Goal: Task Accomplishment & Management: Complete application form

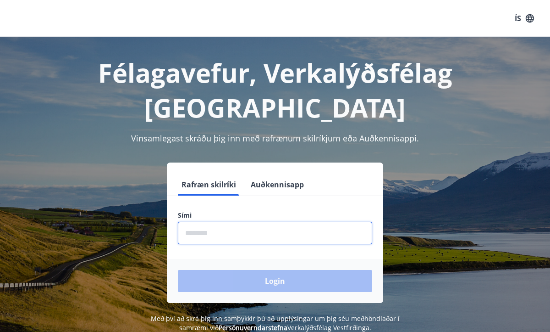
click at [228, 222] on input "phone" at bounding box center [275, 233] width 194 height 22
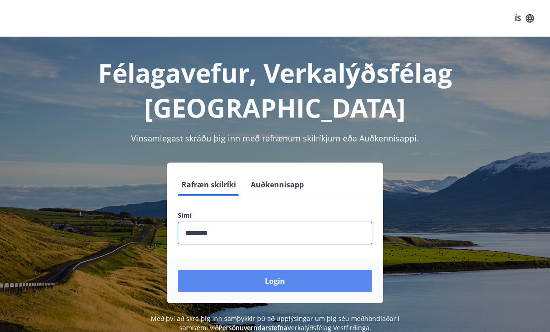
type input "********"
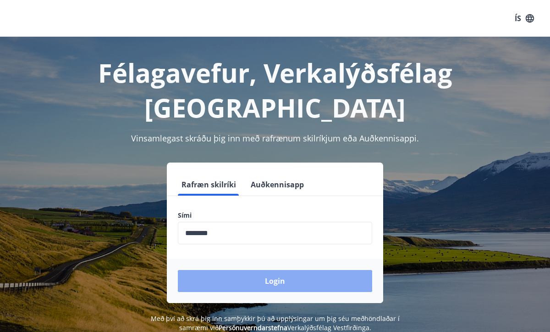
click at [280, 270] on button "Login" at bounding box center [275, 281] width 194 height 22
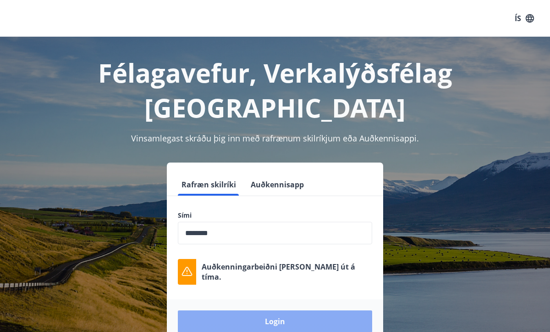
click at [278, 310] on button "Login" at bounding box center [275, 321] width 194 height 22
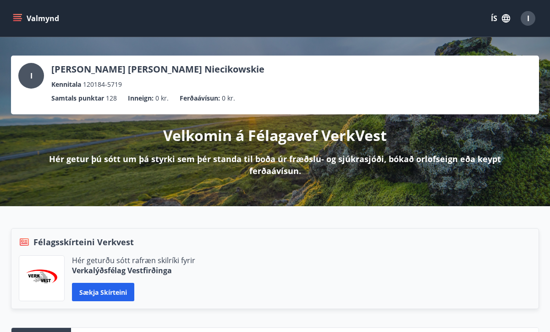
click at [493, 17] on button "ÍS" at bounding box center [500, 18] width 29 height 17
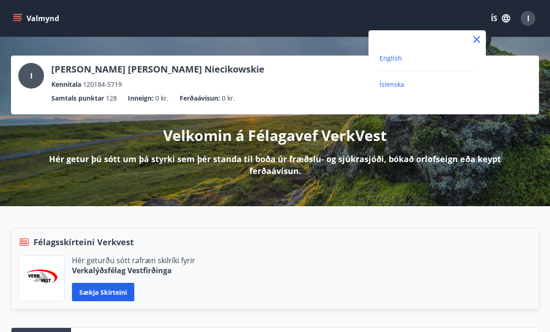
click at [400, 61] on span "English" at bounding box center [391, 58] width 22 height 9
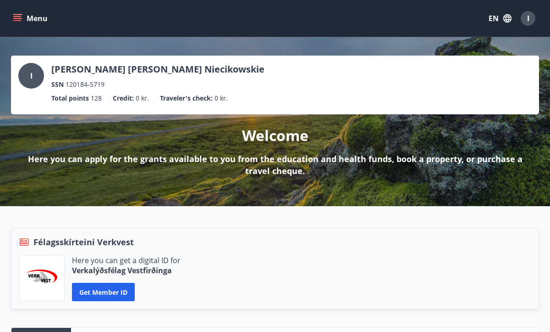
click at [26, 18] on button "Menu" at bounding box center [31, 18] width 40 height 17
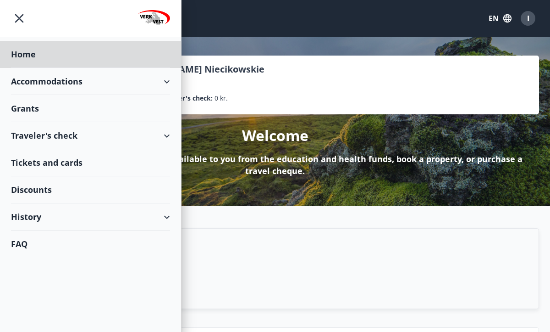
click at [31, 68] on div "Grants" at bounding box center [90, 54] width 159 height 27
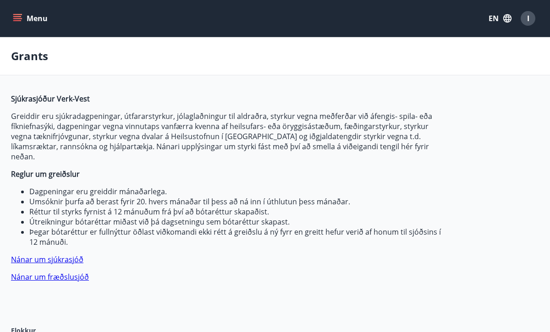
type input "***"
click at [499, 17] on button "EN" at bounding box center [500, 18] width 30 height 17
click at [391, 59] on span "English" at bounding box center [390, 58] width 22 height 9
click at [507, 17] on icon "button" at bounding box center [508, 18] width 10 height 10
click at [396, 85] on span "Íslenska" at bounding box center [391, 84] width 25 height 9
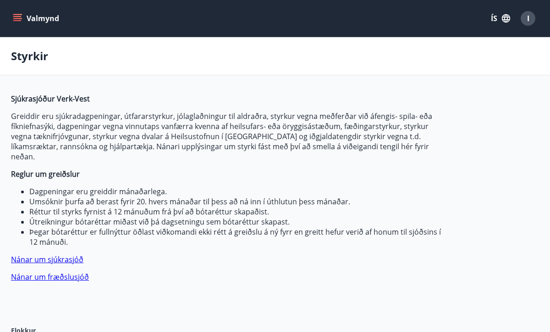
click at [503, 18] on icon "button" at bounding box center [506, 18] width 8 height 8
click at [394, 57] on span "English" at bounding box center [391, 58] width 22 height 9
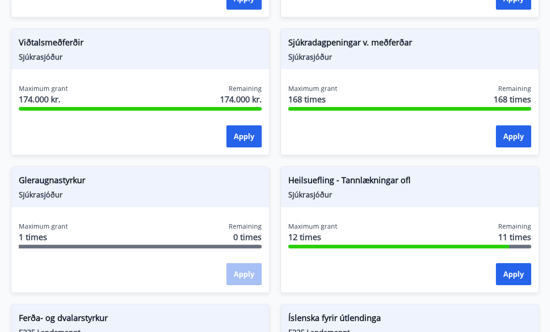
scroll to position [898, 0]
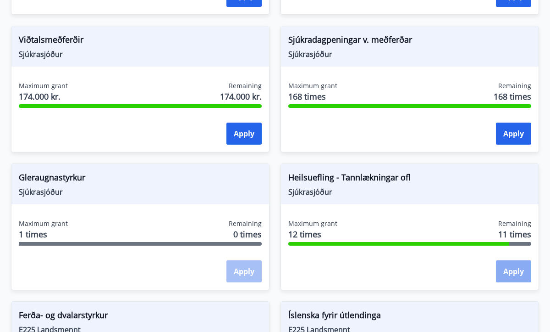
click at [512, 261] on button "Apply" at bounding box center [513, 271] width 35 height 22
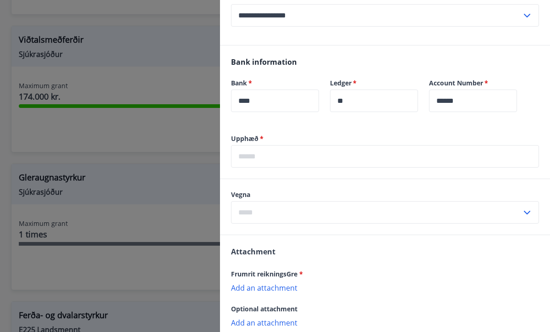
scroll to position [506, 0]
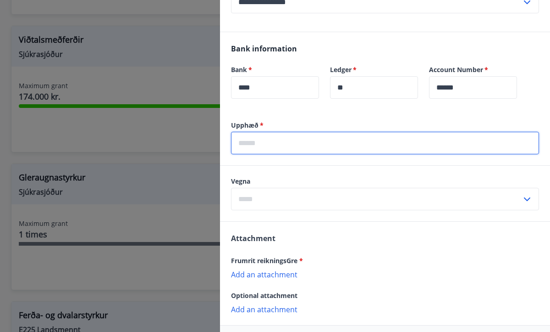
click at [320, 144] on input "text" at bounding box center [385, 143] width 308 height 22
type input "*****"
click at [297, 203] on input "text" at bounding box center [376, 199] width 291 height 22
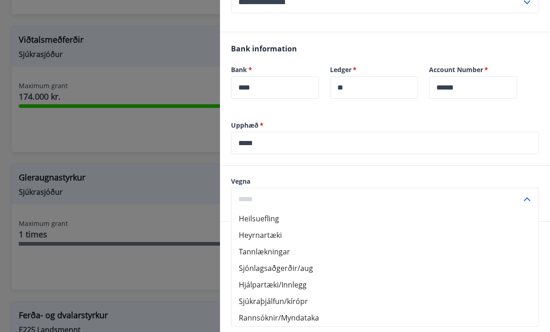
click at [281, 252] on li "Tannlækningar" at bounding box center [385, 251] width 307 height 17
type input "**********"
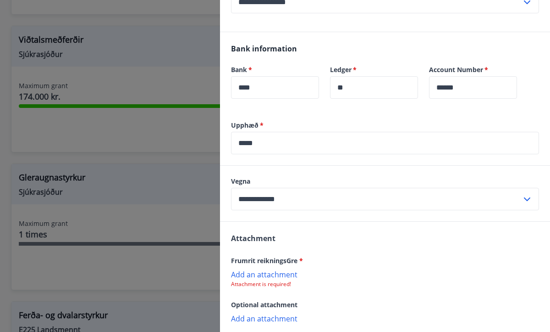
click at [277, 274] on p "Add an attachment" at bounding box center [385, 273] width 308 height 9
click at [529, 277] on icon at bounding box center [529, 278] width 11 height 11
click at [281, 273] on p "Add an attachment" at bounding box center [385, 273] width 308 height 9
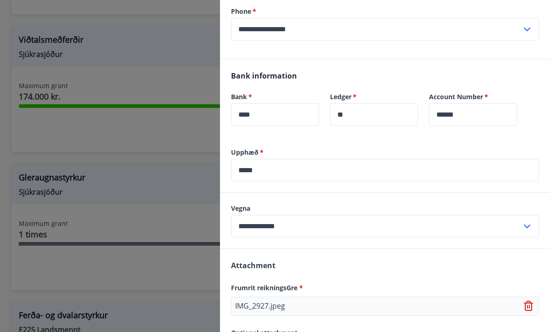
scroll to position [555, 0]
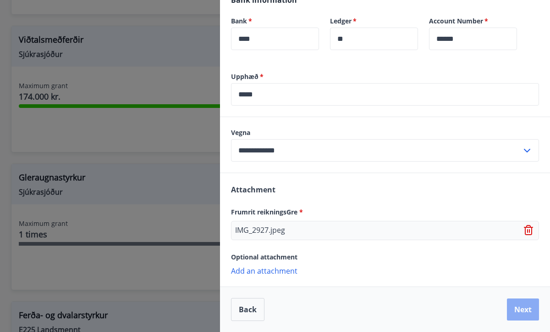
click at [530, 312] on button "Next" at bounding box center [523, 309] width 32 height 22
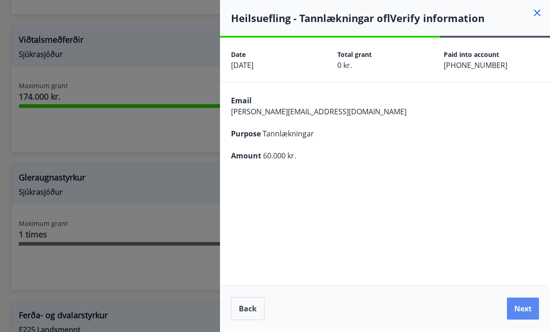
click at [533, 305] on button "Next" at bounding box center [523, 308] width 32 height 22
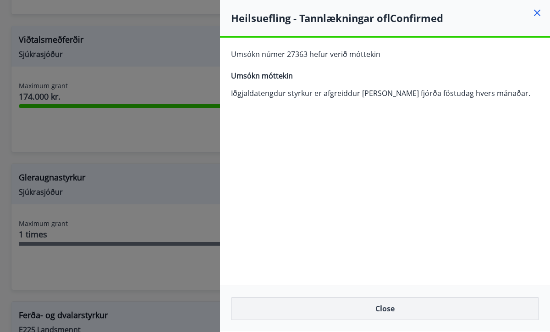
click at [397, 307] on button "Close" at bounding box center [385, 308] width 308 height 23
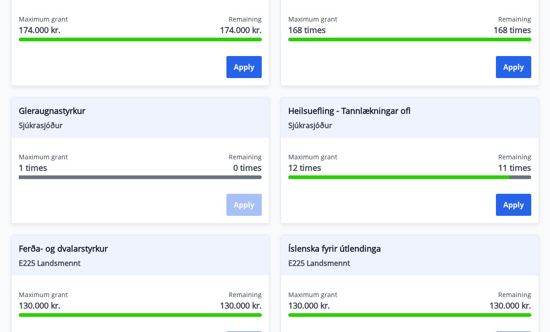
scroll to position [962, 0]
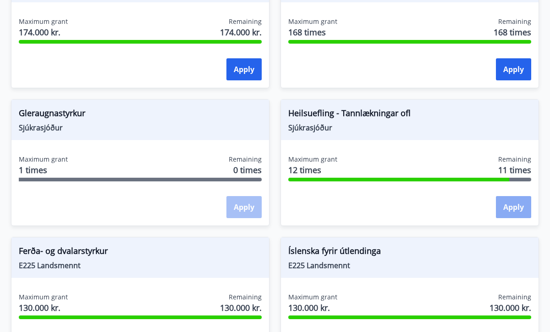
click at [514, 196] on button "Apply" at bounding box center [513, 207] width 35 height 22
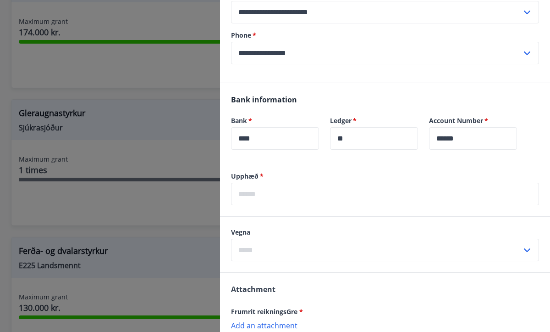
scroll to position [457, 0]
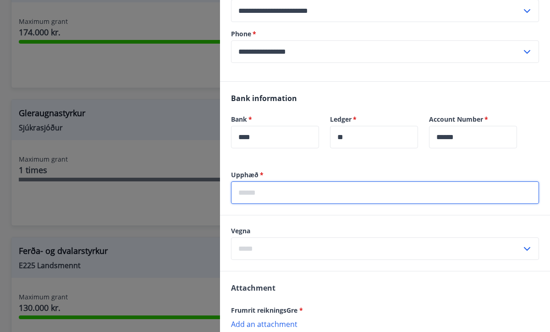
click at [321, 191] on input "text" at bounding box center [385, 192] width 308 height 22
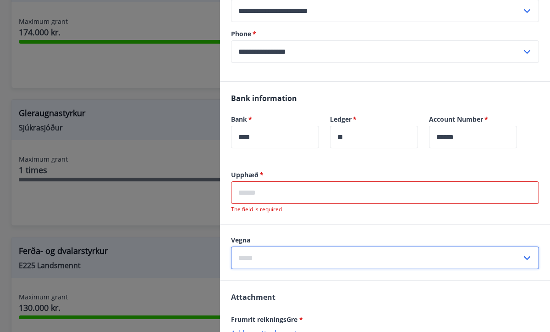
click at [287, 247] on input "text" at bounding box center [376, 257] width 291 height 22
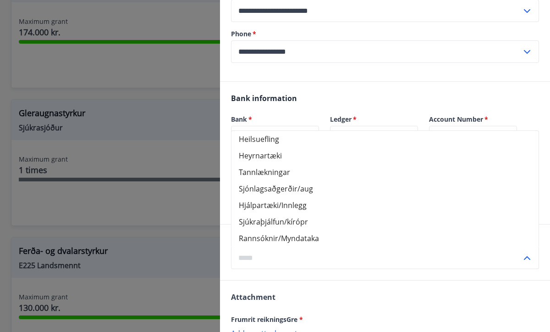
click at [353, 88] on div "Bank information Bank   * **** ​ Ledger   * ** ​ Account Number   * ****** ​" at bounding box center [385, 126] width 330 height 89
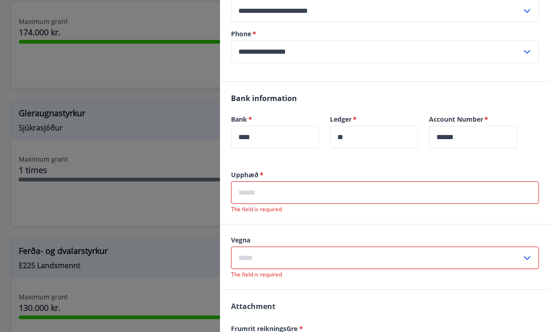
click at [530, 256] on icon at bounding box center [527, 258] width 6 height 4
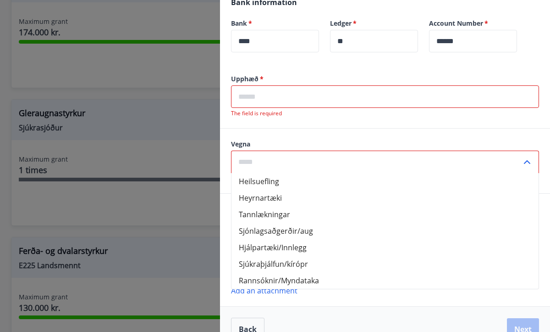
scroll to position [544, 0]
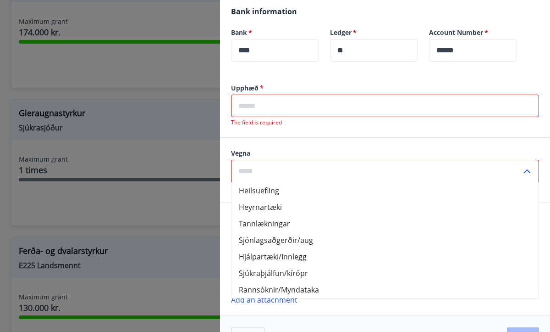
click at [440, 145] on div "Vegna Heilsuefling Heyrnartæki Tannlækningar Sjónlagsaðgerðir/aug Hjálpartæki/I…" at bounding box center [385, 170] width 330 height 65
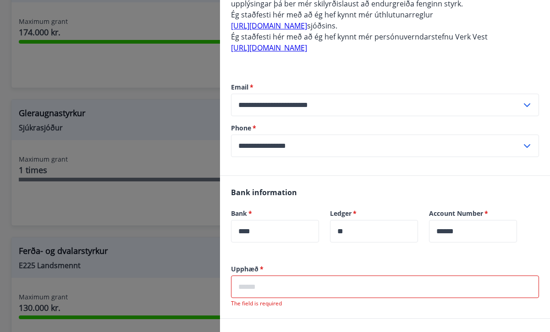
scroll to position [0, 0]
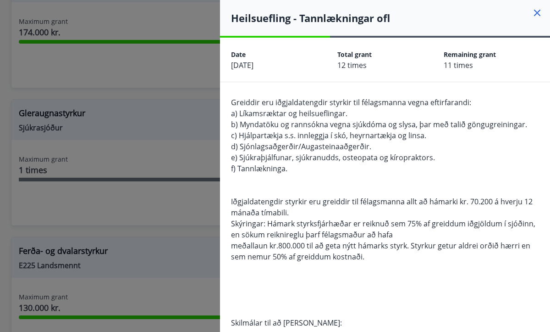
click at [538, 11] on icon at bounding box center [537, 13] width 6 height 6
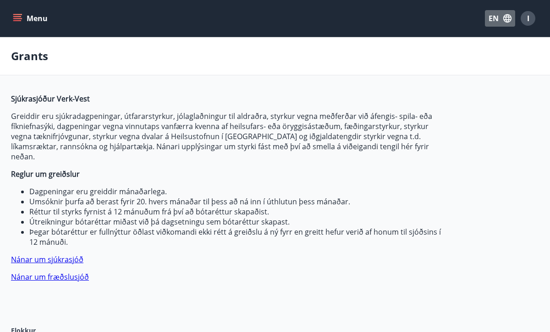
click at [509, 18] on icon "button" at bounding box center [508, 18] width 8 height 8
click at [393, 56] on span "English" at bounding box center [390, 58] width 22 height 9
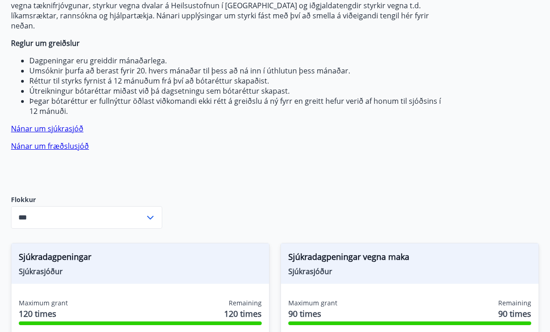
scroll to position [133, 0]
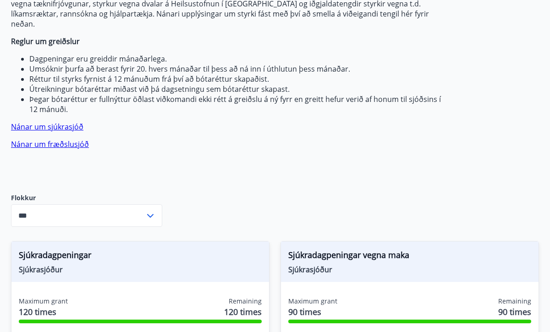
click at [152, 210] on icon at bounding box center [150, 215] width 11 height 11
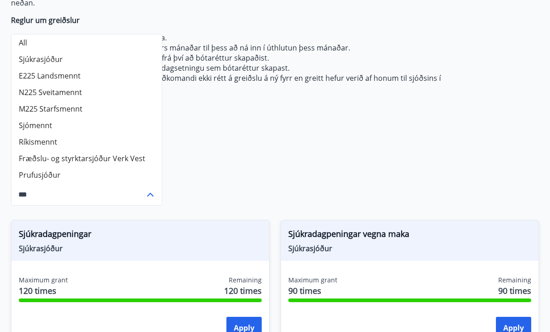
scroll to position [148, 0]
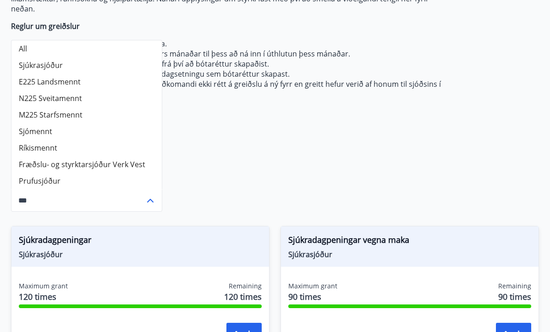
click at [55, 57] on li "Sjúkrasjóður" at bounding box center [86, 65] width 150 height 17
type input "**********"
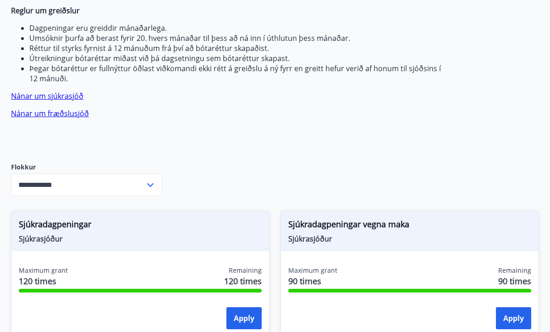
scroll to position [0, 0]
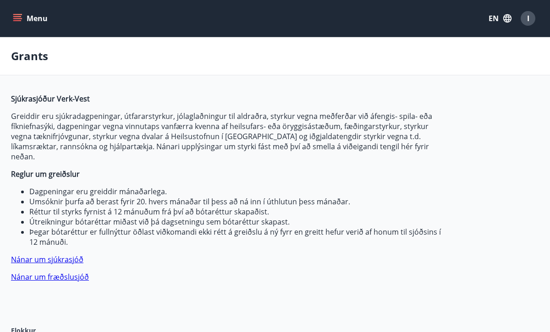
click at [38, 19] on button "Menu" at bounding box center [31, 18] width 40 height 17
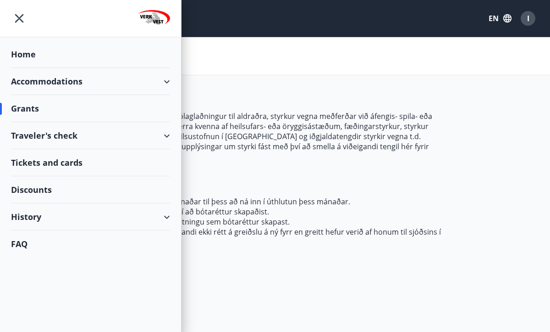
click at [58, 218] on div "History" at bounding box center [90, 216] width 159 height 27
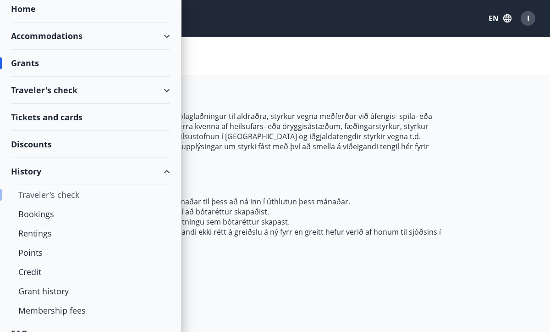
scroll to position [60, 0]
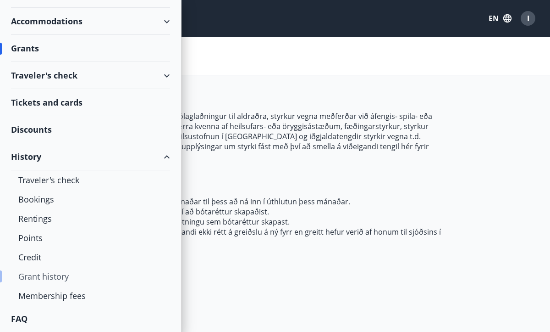
click at [50, 276] on div "Grant history" at bounding box center [90, 275] width 144 height 19
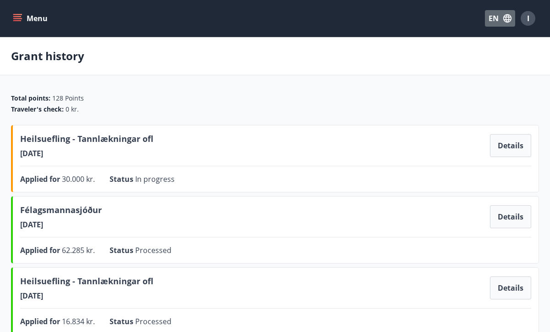
click at [509, 18] on icon "button" at bounding box center [508, 18] width 8 height 8
click at [397, 57] on span "English" at bounding box center [390, 58] width 22 height 9
